Goal: Task Accomplishment & Management: Manage account settings

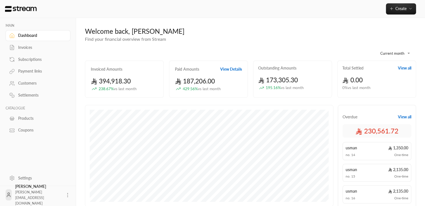
click at [29, 37] on div "Dashboard" at bounding box center [40, 36] width 45 height 6
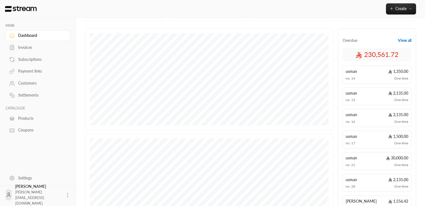
scroll to position [73, 0]
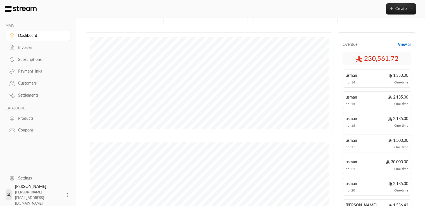
click at [403, 45] on button "View all" at bounding box center [404, 45] width 13 height 6
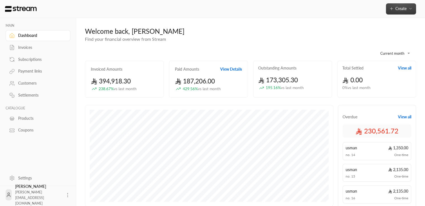
click at [404, 9] on span "Create" at bounding box center [400, 8] width 11 height 5
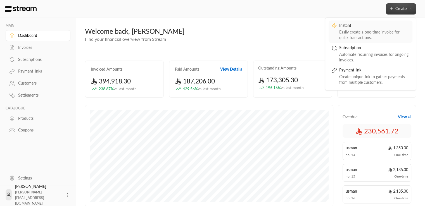
click at [361, 37] on div "Easily create a one-time invoice for quick transactions." at bounding box center [374, 34] width 70 height 11
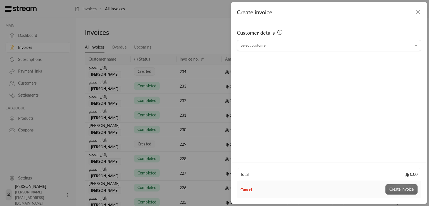
click at [262, 46] on input "Select customer" at bounding box center [329, 46] width 184 height 10
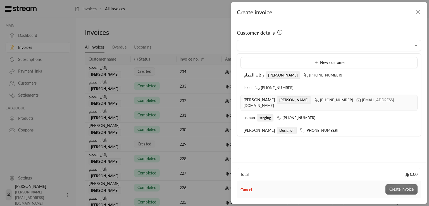
click at [259, 99] on span "[PERSON_NAME]" at bounding box center [260, 99] width 32 height 5
type input "**********"
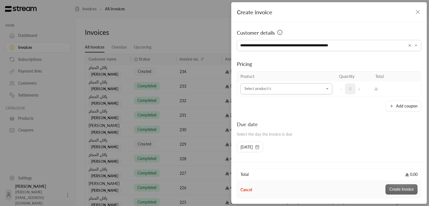
click at [259, 88] on input "Select customer" at bounding box center [286, 89] width 92 height 10
click at [351, 109] on div "Add coupon" at bounding box center [329, 106] width 184 height 11
click at [312, 85] on input "Select customer" at bounding box center [286, 89] width 92 height 10
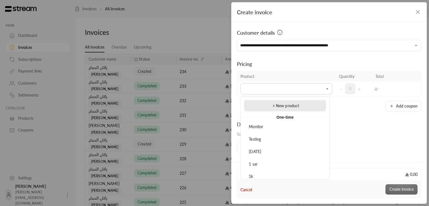
click at [289, 104] on span "+ New product" at bounding box center [286, 105] width 27 height 5
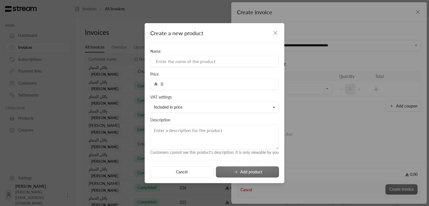
click at [191, 82] on input "0" at bounding box center [216, 84] width 118 height 11
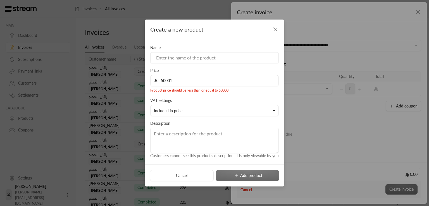
drag, startPoint x: 175, startPoint y: 81, endPoint x: 145, endPoint y: 79, distance: 30.5
click at [145, 79] on div "Name Price 50001 Product price should be less than or equal to 50000 VAT settin…" at bounding box center [215, 101] width 140 height 125
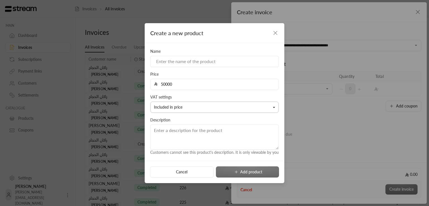
type input "50000"
click at [230, 102] on button "Included in price" at bounding box center [214, 107] width 128 height 11
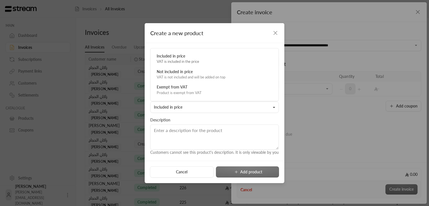
click at [235, 115] on div "Name Price 50000 VAT settings Included in price Included in price VAT is includ…" at bounding box center [214, 102] width 134 height 107
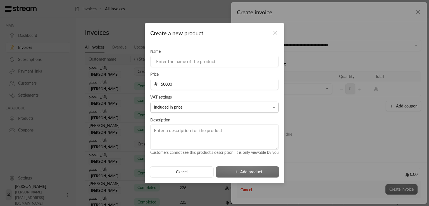
click at [271, 108] on button "Included in price" at bounding box center [214, 107] width 128 height 11
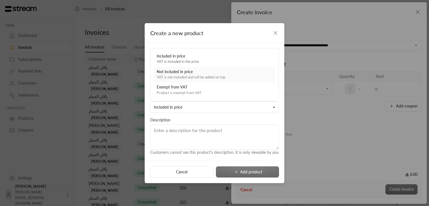
click at [239, 75] on div "VAT is not included and will be added on top" at bounding box center [215, 78] width 116 height 6
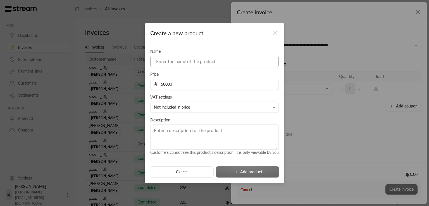
click at [173, 58] on input at bounding box center [214, 61] width 128 height 11
click at [158, 61] on input "5000+" at bounding box center [214, 61] width 128 height 11
type input "50000+"
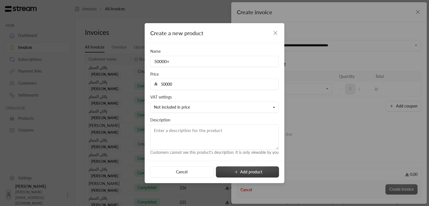
click at [242, 168] on button "Add product" at bounding box center [247, 171] width 63 height 11
type input "0"
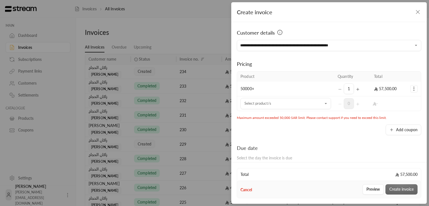
click at [411, 89] on icon "Selected Products" at bounding box center [414, 89] width 6 height 6
click at [355, 89] on icon "Selected Products" at bounding box center [357, 89] width 4 height 4
click at [338, 89] on icon "Selected Products" at bounding box center [340, 89] width 4 height 4
click at [246, 88] on span "50000+" at bounding box center [247, 88] width 14 height 5
click at [393, 133] on button "Add coupon" at bounding box center [403, 130] width 35 height 11
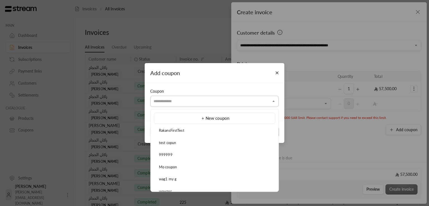
click at [171, 101] on input "Select customer" at bounding box center [214, 102] width 128 height 10
click at [179, 146] on li "test copun" at bounding box center [214, 143] width 121 height 11
type input "**********"
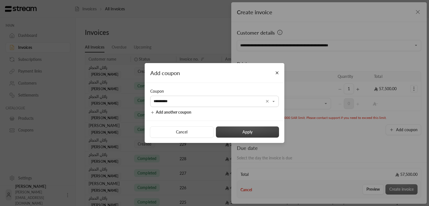
click at [257, 134] on button "Apply" at bounding box center [247, 132] width 63 height 11
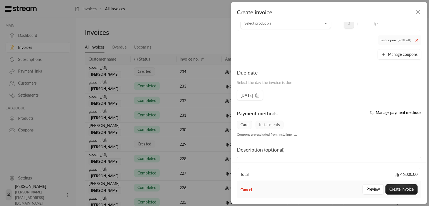
scroll to position [108, 0]
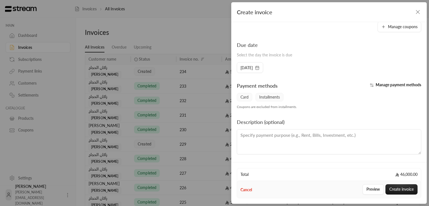
click at [290, 136] on textarea at bounding box center [329, 141] width 184 height 25
type textarea "Rent not renting"
click at [402, 188] on button "Create invoice" at bounding box center [401, 189] width 32 height 10
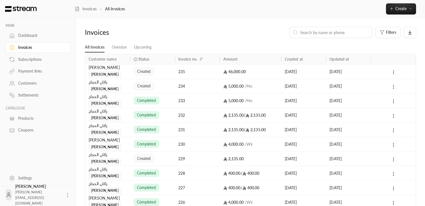
click at [33, 82] on div "Customers" at bounding box center [40, 83] width 45 height 6
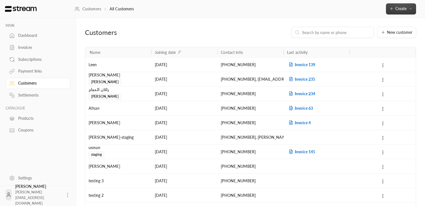
click at [410, 8] on icon "button" at bounding box center [410, 8] width 4 height 4
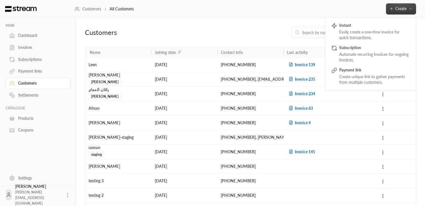
click at [323, 14] on div "Customers All Customers Create Instant Easily create a one-time invoice for qui…" at bounding box center [250, 9] width 350 height 18
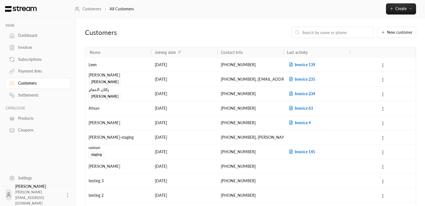
click at [354, 30] on input at bounding box center [336, 32] width 68 height 6
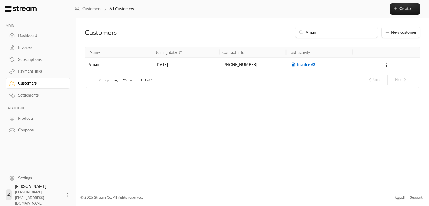
type input "="
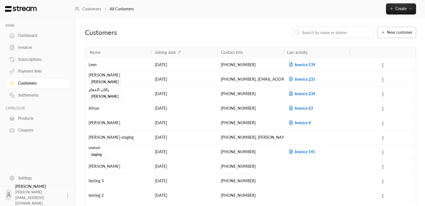
click at [383, 34] on icon at bounding box center [383, 32] width 4 height 4
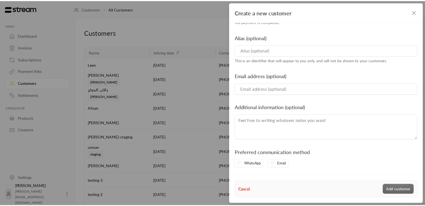
scroll to position [80, 0]
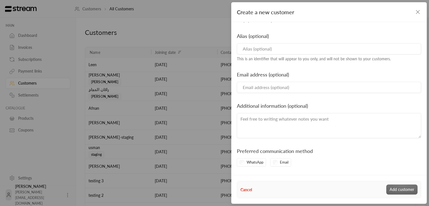
click at [416, 15] on icon "button" at bounding box center [417, 12] width 7 height 7
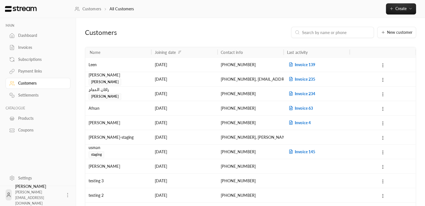
click at [34, 94] on div "Settlements" at bounding box center [40, 95] width 45 height 6
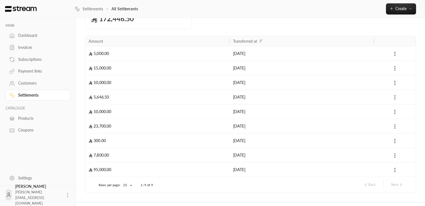
scroll to position [56, 0]
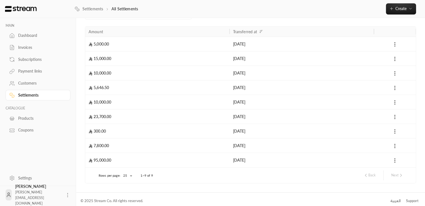
click at [23, 177] on div "Settings" at bounding box center [40, 178] width 45 height 6
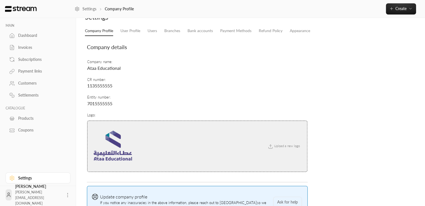
scroll to position [56, 0]
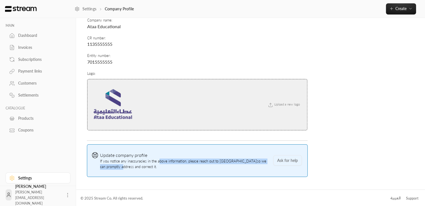
drag, startPoint x: 159, startPoint y: 162, endPoint x: 271, endPoint y: 161, distance: 112.0
click at [269, 161] on span "Update company profile If you notice any inaccuracies in the above information,…" at bounding box center [185, 161] width 170 height 18
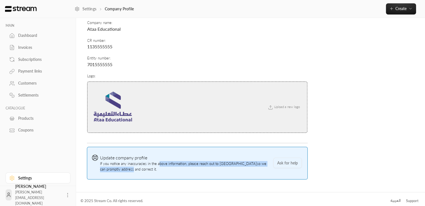
scroll to position [55, 0]
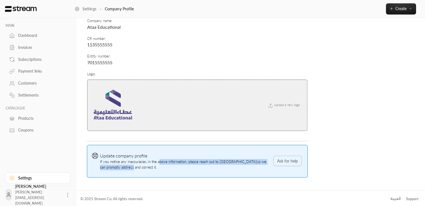
click at [292, 160] on button "Ask for help" at bounding box center [287, 161] width 28 height 10
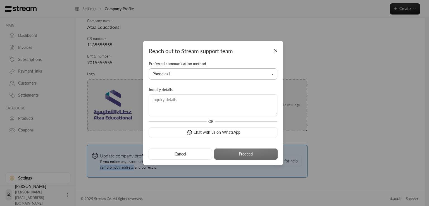
click at [187, 76] on button "Phone call" at bounding box center [213, 73] width 128 height 11
click at [189, 75] on button "Phone call" at bounding box center [213, 73] width 128 height 11
click at [192, 102] on textarea at bounding box center [213, 105] width 128 height 22
click at [217, 134] on button "Chat with us on WhatsApp" at bounding box center [213, 132] width 128 height 10
click at [225, 97] on textarea at bounding box center [213, 105] width 128 height 22
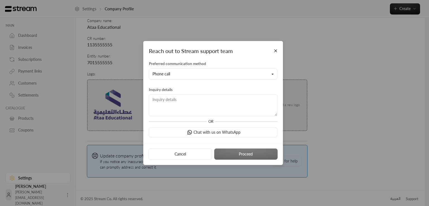
click at [198, 109] on textarea at bounding box center [213, 105] width 128 height 22
click at [232, 100] on textarea at bounding box center [213, 105] width 128 height 22
type textarea "Help please bro"
click at [247, 152] on button "Proceed" at bounding box center [245, 154] width 63 height 11
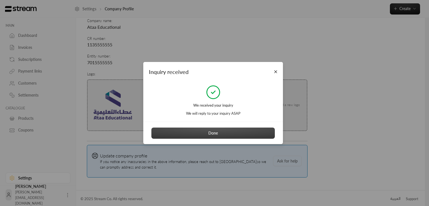
click at [225, 129] on button "Done" at bounding box center [212, 133] width 123 height 11
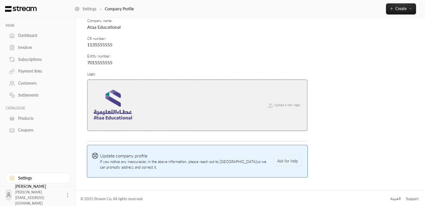
click at [65, 192] on icon at bounding box center [68, 195] width 6 height 6
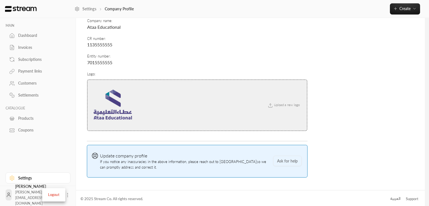
click at [19, 39] on div at bounding box center [214, 103] width 429 height 206
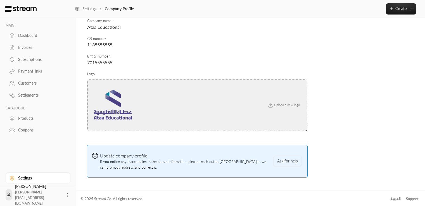
click at [32, 37] on div "Dashboard" at bounding box center [40, 36] width 45 height 6
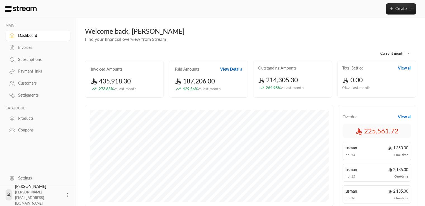
click at [32, 59] on div "Subscriptions" at bounding box center [40, 60] width 45 height 6
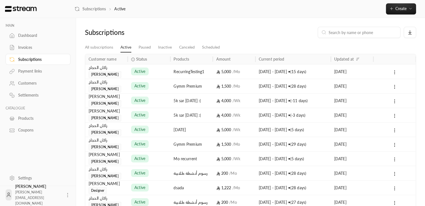
click at [164, 73] on div "active" at bounding box center [149, 72] width 36 height 14
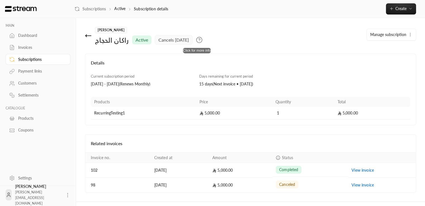
click at [196, 40] on icon at bounding box center [199, 40] width 7 height 7
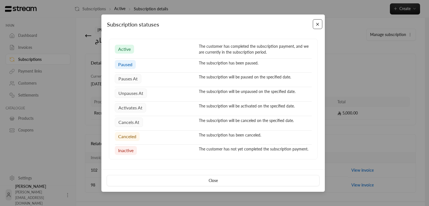
click at [314, 26] on button "Close" at bounding box center [318, 24] width 10 height 10
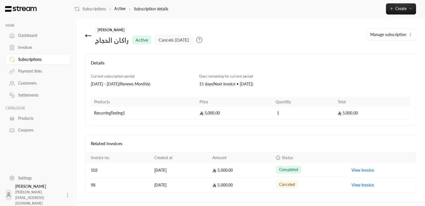
click at [407, 35] on button "Manage subscription" at bounding box center [391, 34] width 49 height 11
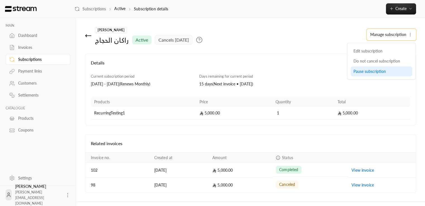
click at [385, 70] on span "Pause subscription" at bounding box center [369, 71] width 32 height 5
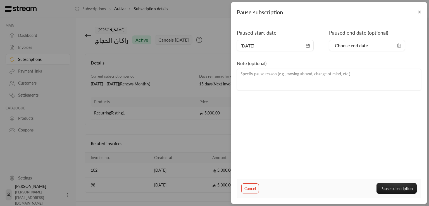
click at [327, 85] on textarea at bounding box center [329, 80] width 184 height 22
type textarea "B"
type textarea "You are not paying"
click at [400, 187] on button "Pause subscription" at bounding box center [396, 188] width 40 height 10
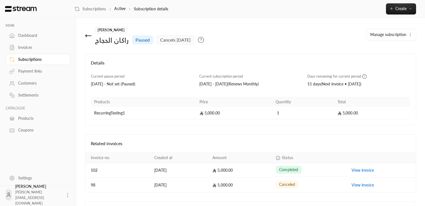
click at [90, 34] on icon at bounding box center [88, 35] width 7 height 7
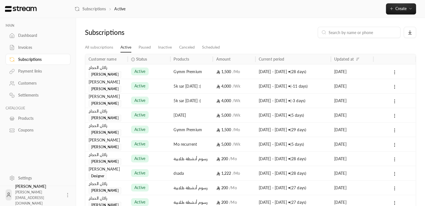
click at [162, 72] on div "active" at bounding box center [149, 72] width 36 height 14
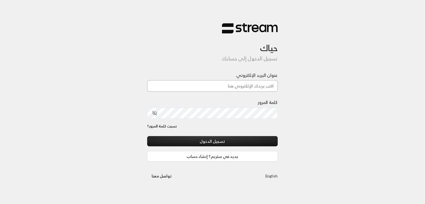
click at [251, 87] on input "عنوان البريد الإلكتروني" at bounding box center [212, 85] width 131 height 11
click at [127, 171] on div "حياك تسجيل الدخول إلى حسابك عنوان البريد الإلكتروني كلمة المرور نسيت كلمة المرو…" at bounding box center [212, 102] width 425 height 204
click at [208, 87] on input "عنوان البريد الإلكتروني" at bounding box center [212, 85] width 131 height 11
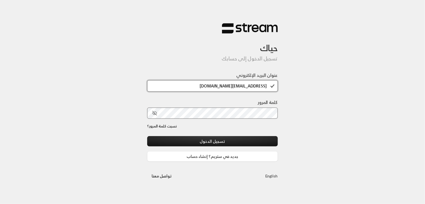
click at [237, 86] on input "technology+v2@gmail.com" at bounding box center [212, 85] width 131 height 11
click at [155, 113] on icon "toggle password visibility" at bounding box center [154, 113] width 5 height 5
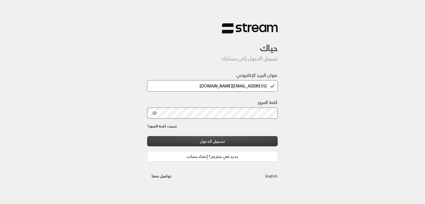
click at [247, 140] on button "تسجيل الدخول" at bounding box center [212, 141] width 131 height 10
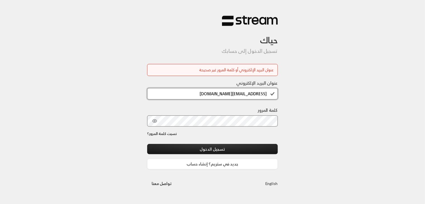
drag, startPoint x: 258, startPoint y: 92, endPoint x: 246, endPoint y: 92, distance: 11.7
click at [246, 92] on input "technology+v2@gmail.com" at bounding box center [212, 93] width 131 height 11
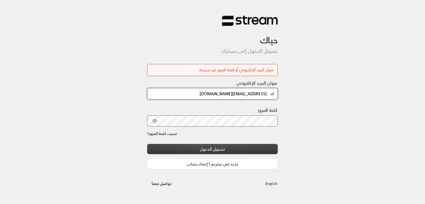
type input "technology+v2@streampay.sa"
click at [219, 147] on button "تسجيل الدخول" at bounding box center [212, 149] width 131 height 10
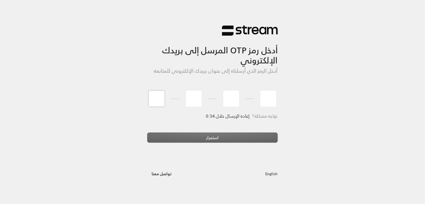
type input "6"
type input "2"
type input "9"
type input "3"
